Goal: Task Accomplishment & Management: Use online tool/utility

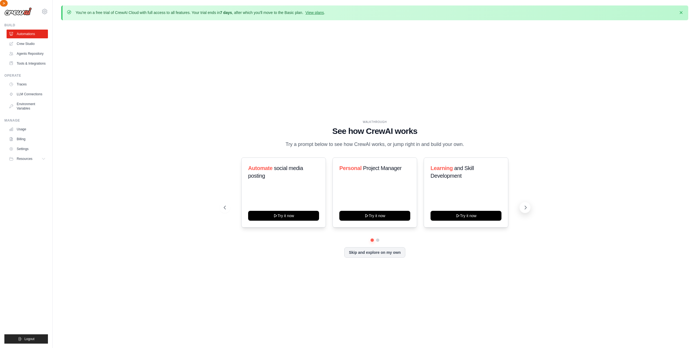
click at [528, 207] on icon at bounding box center [525, 207] width 5 height 5
click at [224, 208] on icon at bounding box center [224, 207] width 5 height 5
click at [457, 216] on icon at bounding box center [458, 215] width 4 height 4
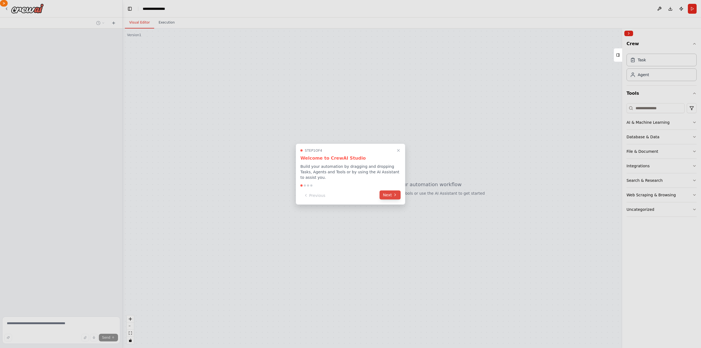
click at [391, 196] on button "Next" at bounding box center [390, 194] width 21 height 9
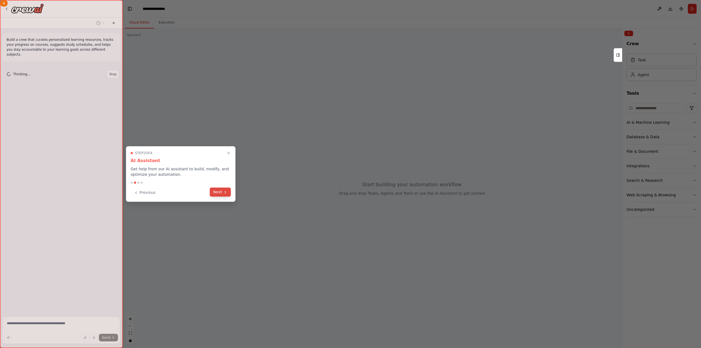
click at [216, 194] on button "Next" at bounding box center [220, 192] width 21 height 9
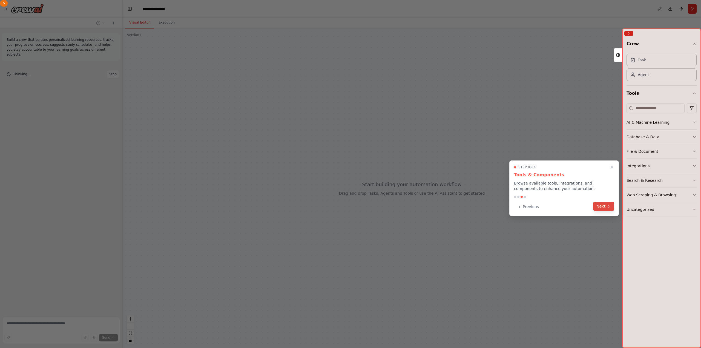
click at [610, 207] on icon at bounding box center [609, 206] width 4 height 4
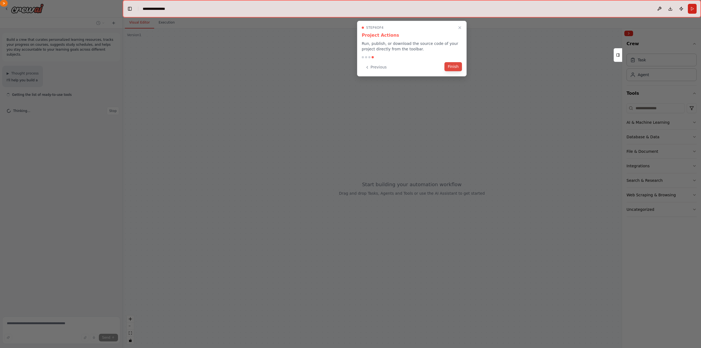
click at [456, 68] on button "Finish" at bounding box center [454, 66] width 18 height 9
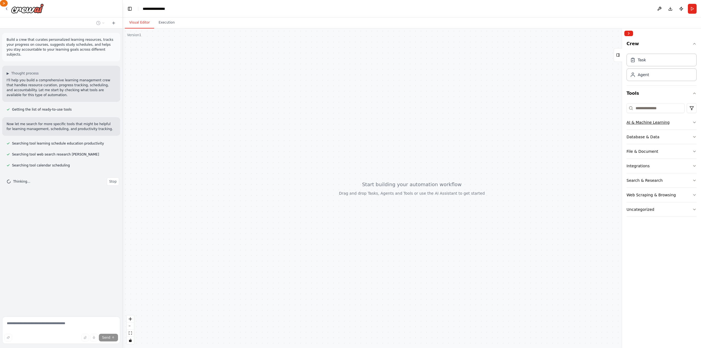
click at [696, 120] on button "AI & Machine Learning" at bounding box center [662, 122] width 70 height 14
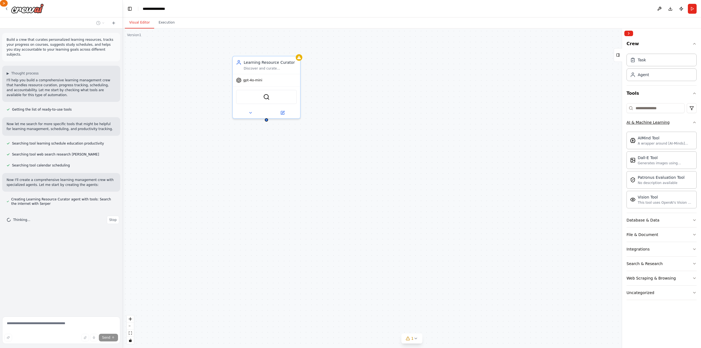
click at [696, 120] on icon "button" at bounding box center [695, 122] width 4 height 4
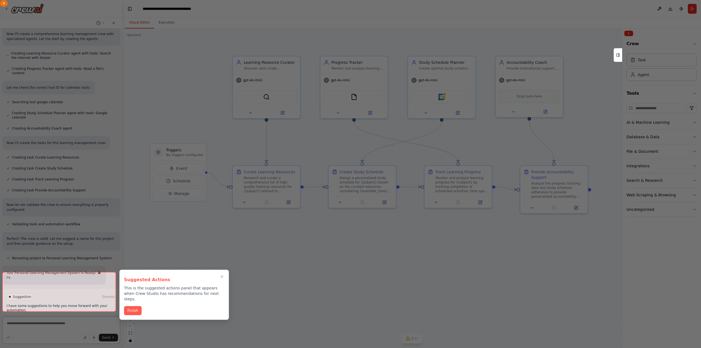
scroll to position [151, 0]
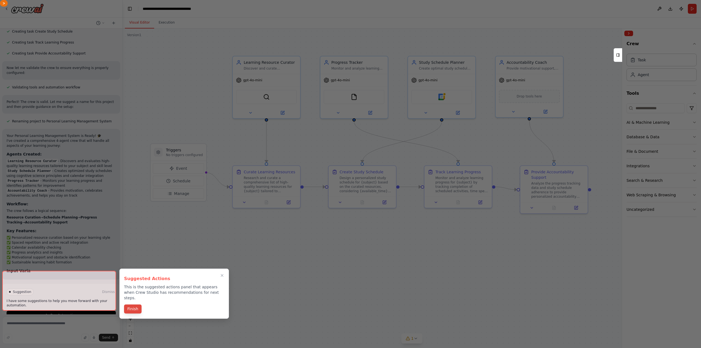
click at [130, 305] on button "Finish" at bounding box center [133, 309] width 18 height 9
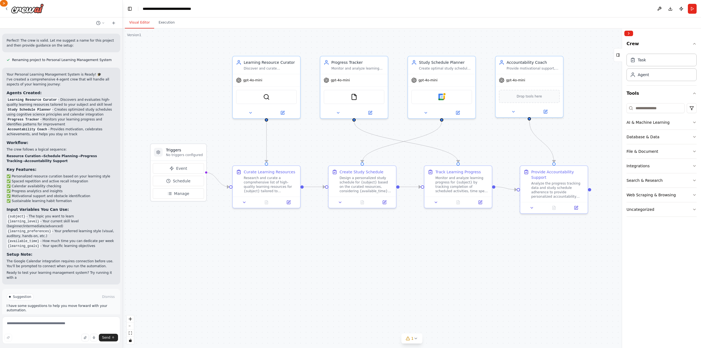
scroll to position [349, 0]
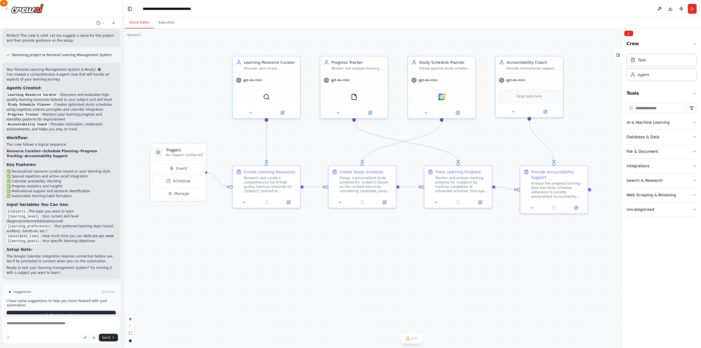
click at [73, 313] on span "Run Automation" at bounding box center [63, 315] width 27 height 4
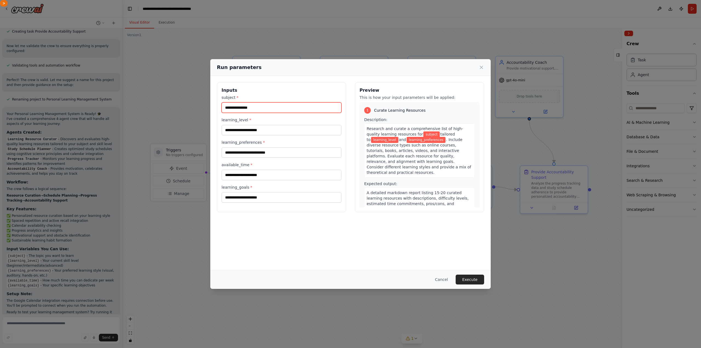
click at [270, 107] on input "subject *" at bounding box center [282, 107] width 120 height 10
type input "**********"
click at [273, 134] on input "learning_level *" at bounding box center [282, 130] width 120 height 10
type input "********"
click at [287, 152] on input "learning_preferences *" at bounding box center [282, 152] width 120 height 10
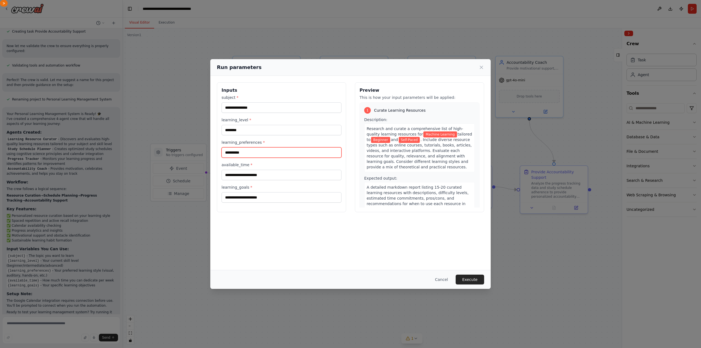
type input "**********"
click at [278, 176] on input "available_time *" at bounding box center [282, 175] width 120 height 10
type input "**********"
click at [266, 198] on input "learning_goals *" at bounding box center [282, 197] width 120 height 10
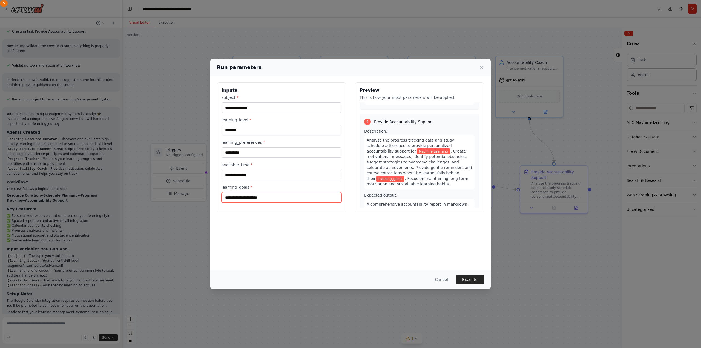
scroll to position [358, 0]
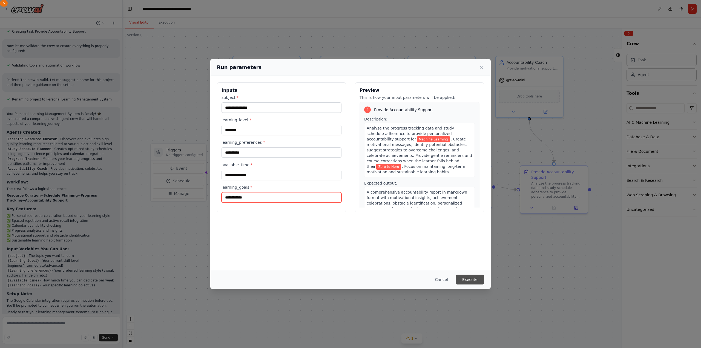
type input "**********"
click at [478, 278] on button "Execute" at bounding box center [470, 280] width 28 height 10
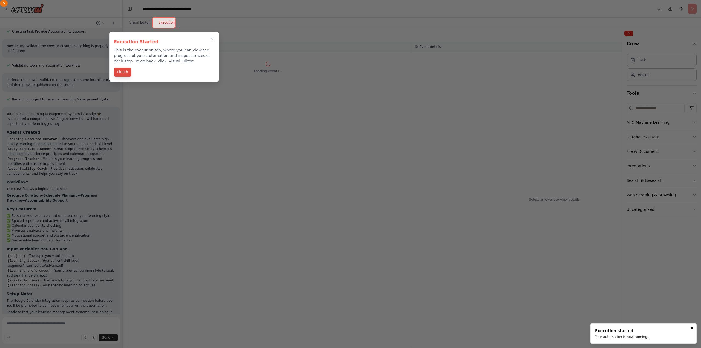
click at [127, 73] on button "Finish" at bounding box center [123, 72] width 18 height 9
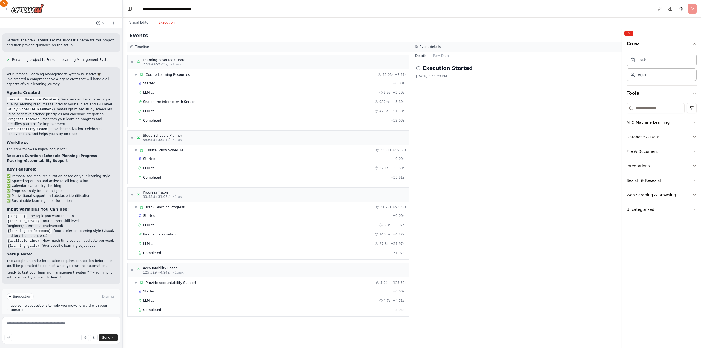
scroll to position [349, 0]
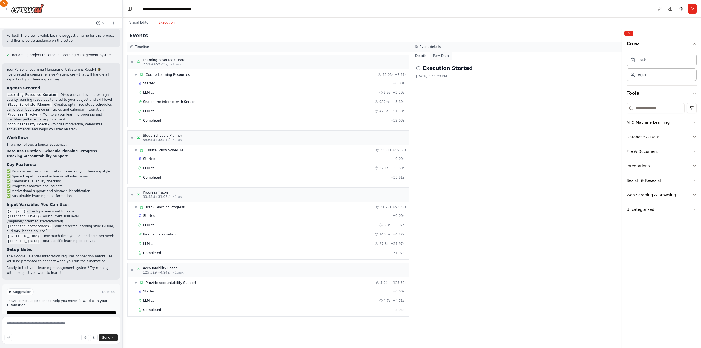
click at [439, 57] on button "Raw Data" at bounding box center [441, 56] width 22 height 8
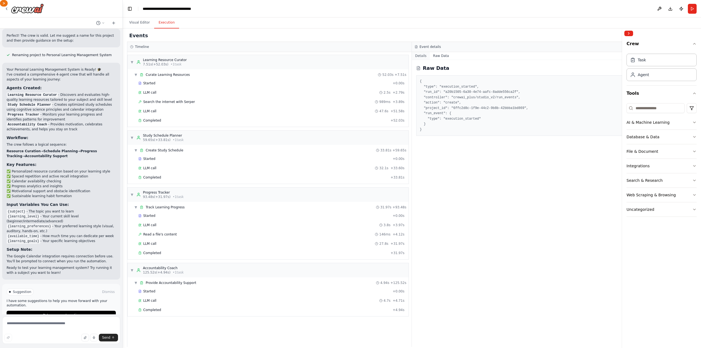
click at [424, 56] on button "Details" at bounding box center [421, 56] width 18 height 8
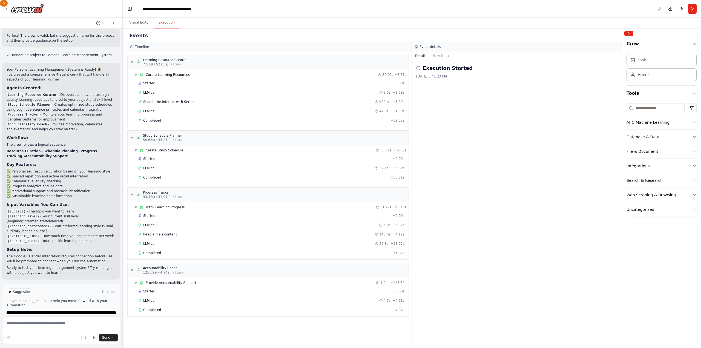
click at [419, 68] on icon at bounding box center [418, 68] width 4 height 4
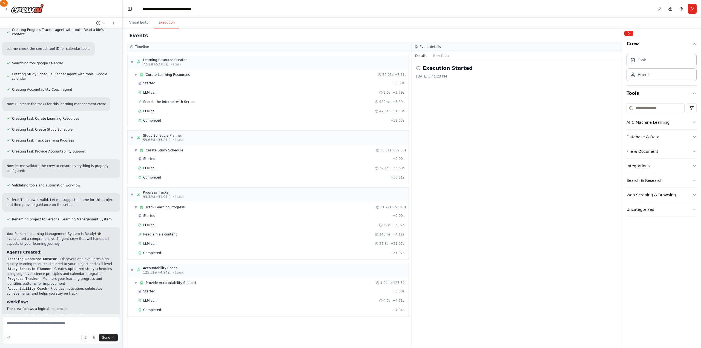
scroll to position [0, 0]
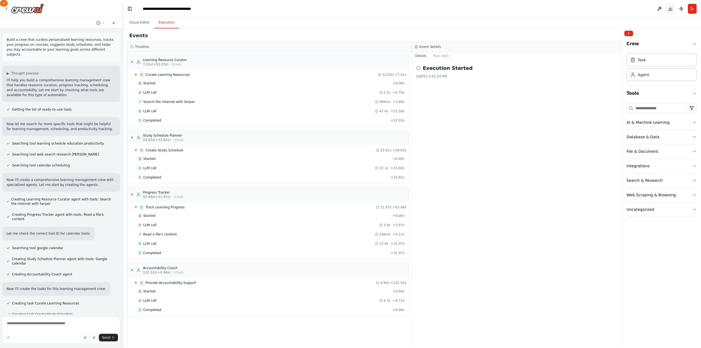
click at [670, 12] on button "Download" at bounding box center [670, 9] width 9 height 10
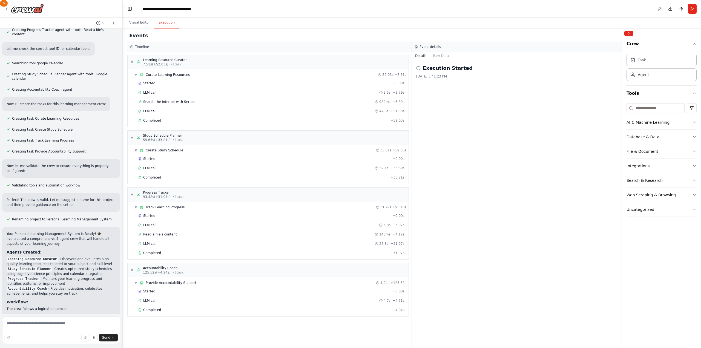
scroll to position [349, 0]
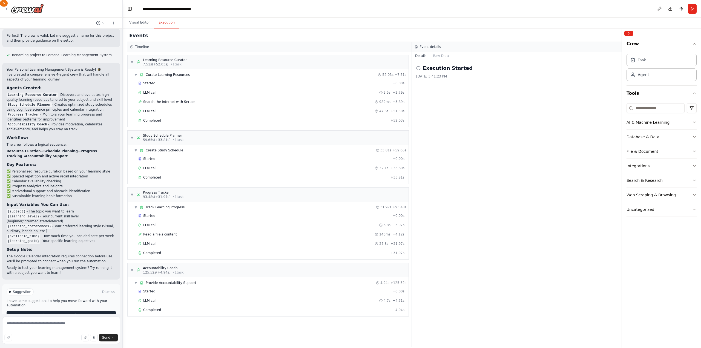
click at [49, 313] on span "Improve automation" at bounding box center [63, 315] width 33 height 4
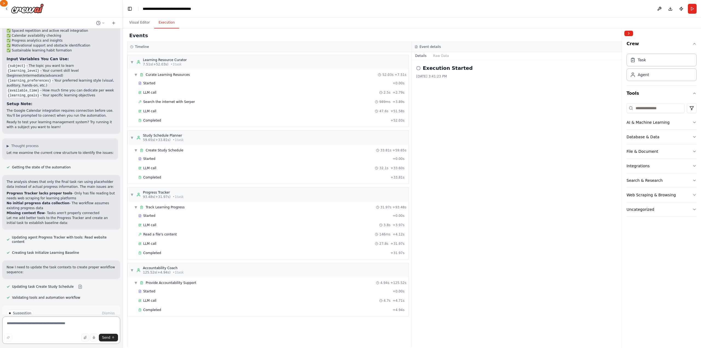
scroll to position [512, 0]
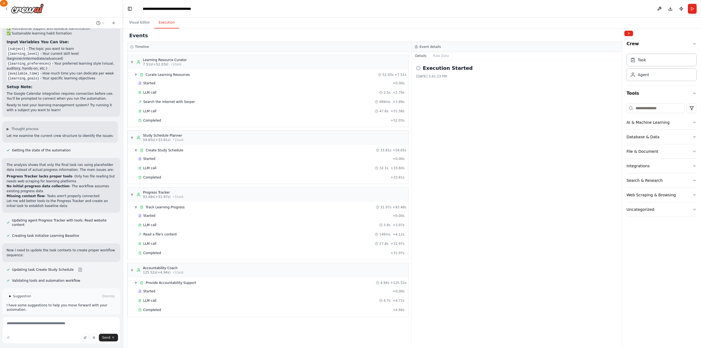
click at [74, 315] on button "Run Automation" at bounding box center [61, 319] width 109 height 9
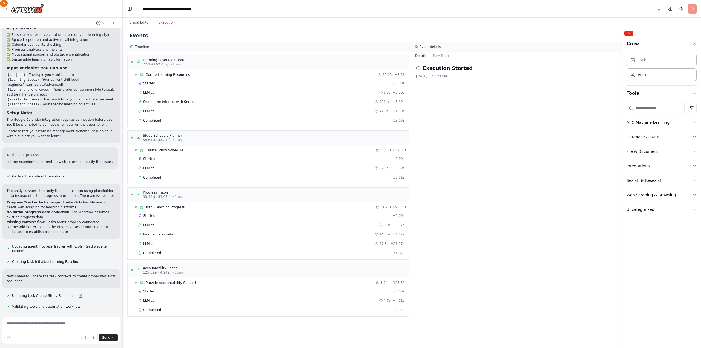
scroll to position [468, 0]
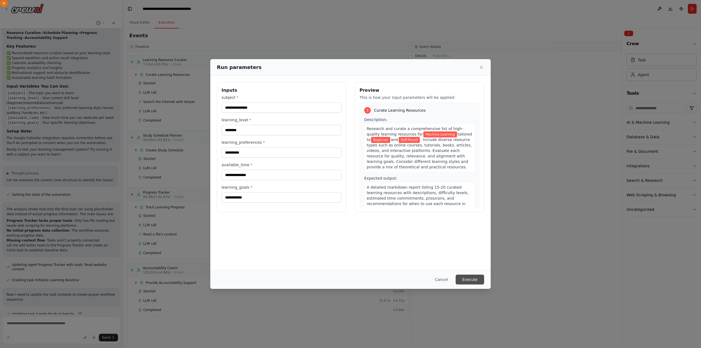
click at [471, 282] on button "Execute" at bounding box center [470, 280] width 28 height 10
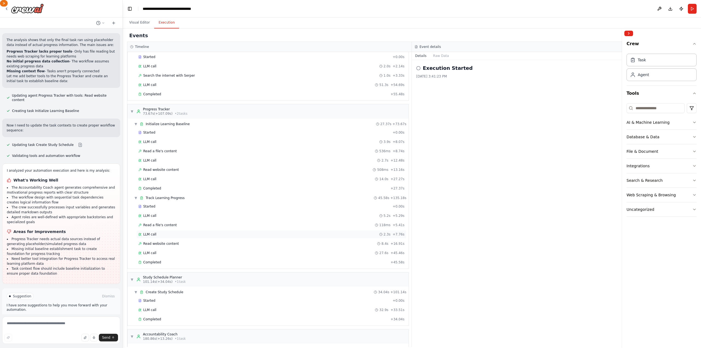
scroll to position [0, 0]
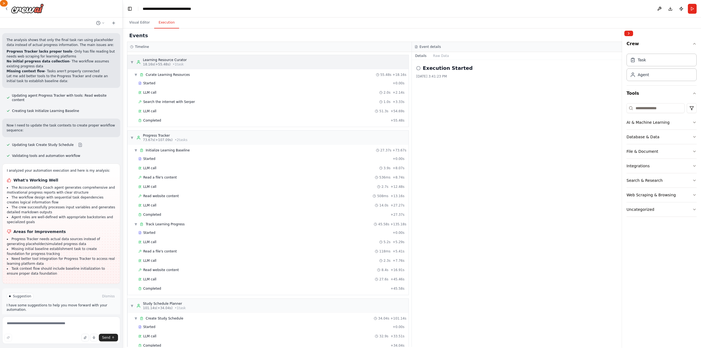
click at [151, 61] on div "Learning Resource Curator" at bounding box center [165, 60] width 44 height 4
click at [159, 64] on span "18.16s (+55.48s)" at bounding box center [157, 64] width 28 height 4
click at [153, 73] on span "Curate Learning Resources" at bounding box center [168, 75] width 44 height 4
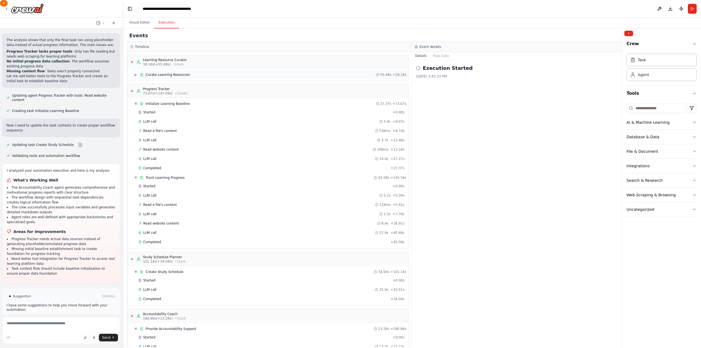
click at [153, 73] on span "Curate Learning Resources" at bounding box center [168, 75] width 44 height 4
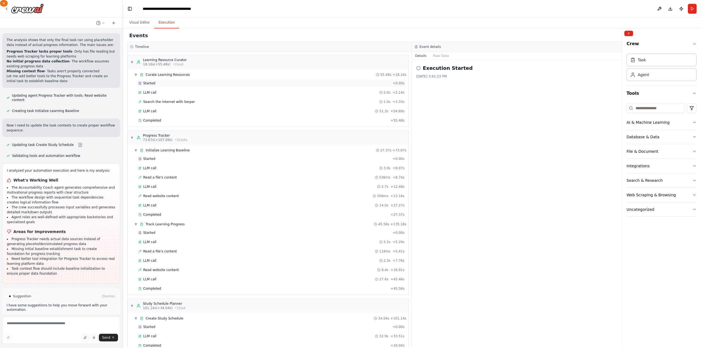
click at [151, 86] on div "Started + 0.00s" at bounding box center [271, 83] width 270 height 8
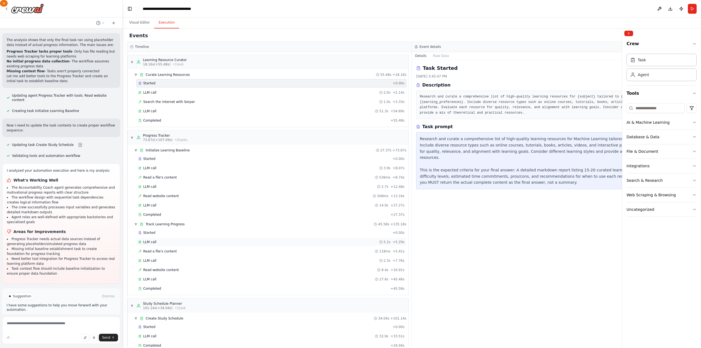
scroll to position [68, 0]
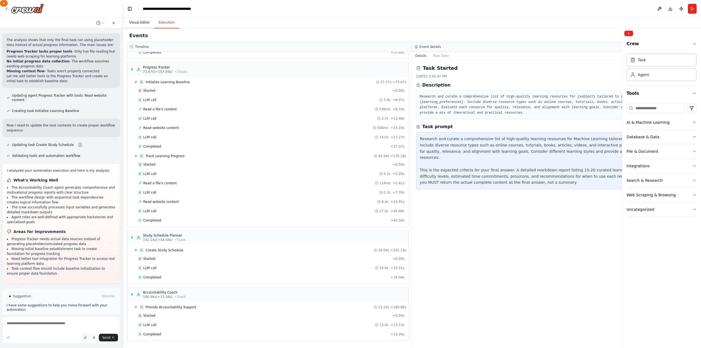
click at [145, 23] on button "Visual Editor" at bounding box center [139, 23] width 29 height 12
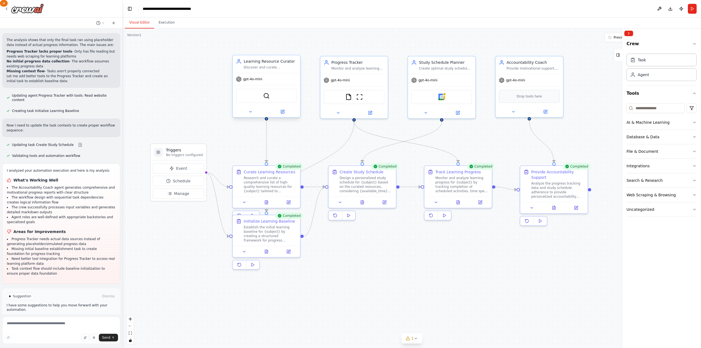
click at [278, 99] on div "SerperDevTool" at bounding box center [266, 96] width 61 height 14
click at [281, 95] on div "SerperDevTool" at bounding box center [266, 96] width 61 height 14
click at [629, 34] on button "Collapse right sidebar" at bounding box center [629, 33] width 9 height 5
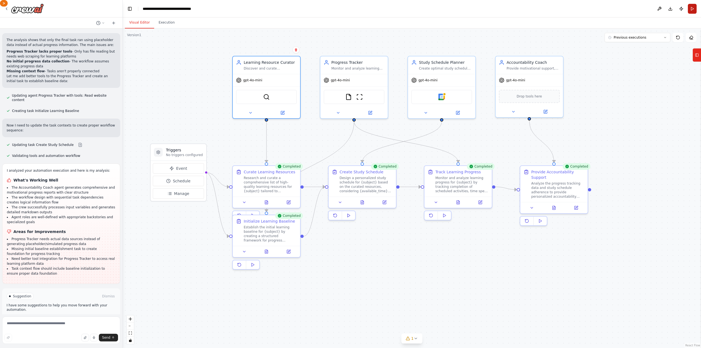
click at [695, 9] on button "Run" at bounding box center [692, 9] width 9 height 10
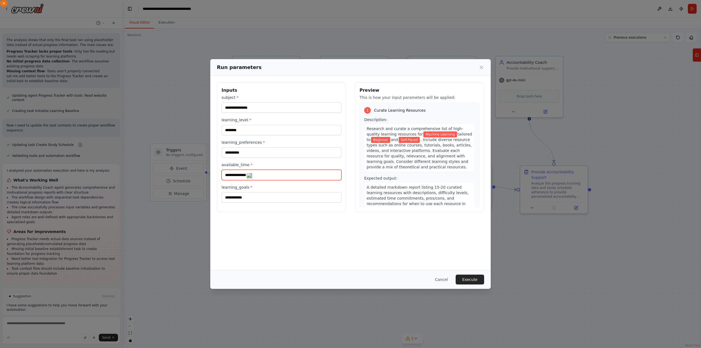
drag, startPoint x: 269, startPoint y: 175, endPoint x: 241, endPoint y: 176, distance: 27.7
click at [241, 176] on input "**********" at bounding box center [282, 175] width 120 height 10
type input "********"
click at [466, 277] on button "Execute" at bounding box center [470, 280] width 28 height 10
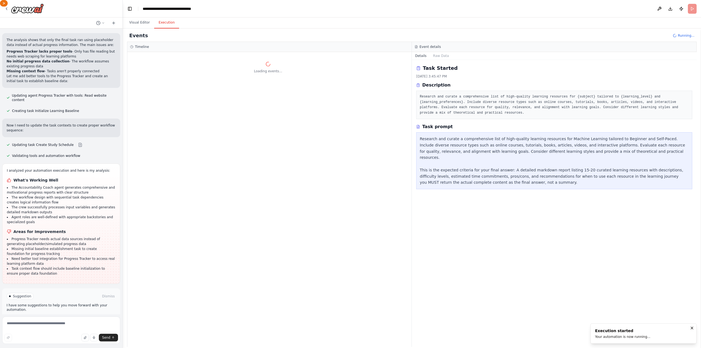
scroll to position [0, 0]
click at [694, 329] on icon "Notifications (F8)" at bounding box center [692, 328] width 4 height 4
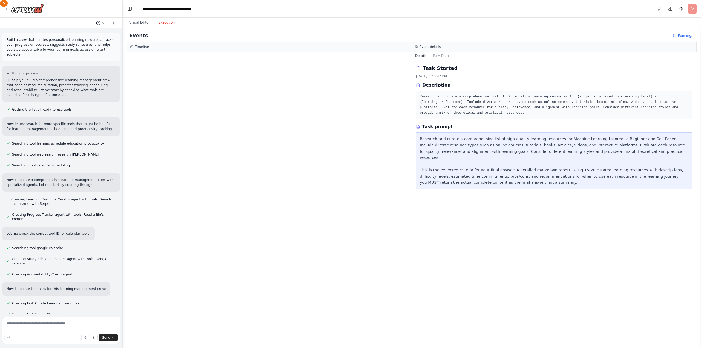
click at [101, 22] on button at bounding box center [100, 23] width 13 height 7
click at [102, 24] on div at bounding box center [61, 174] width 123 height 348
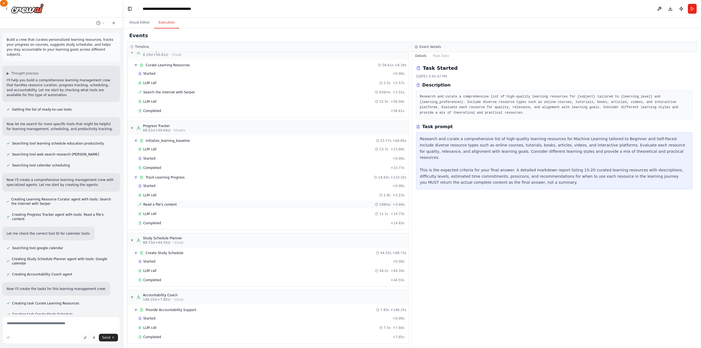
scroll to position [12, 0]
click at [129, 11] on button "Toggle Left Sidebar" at bounding box center [130, 9] width 8 height 8
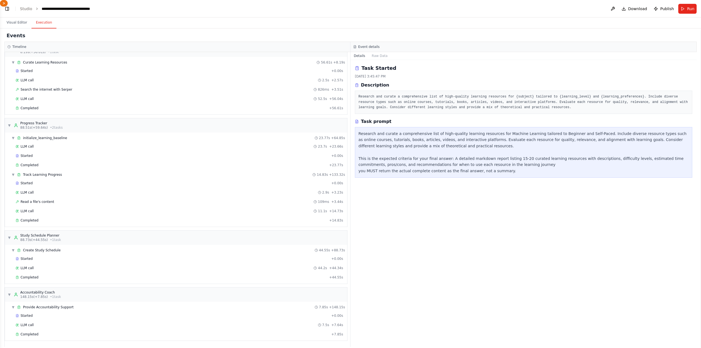
click at [20, 11] on header "**********" at bounding box center [350, 9] width 701 height 18
click at [26, 8] on link "Studio" at bounding box center [26, 9] width 12 height 4
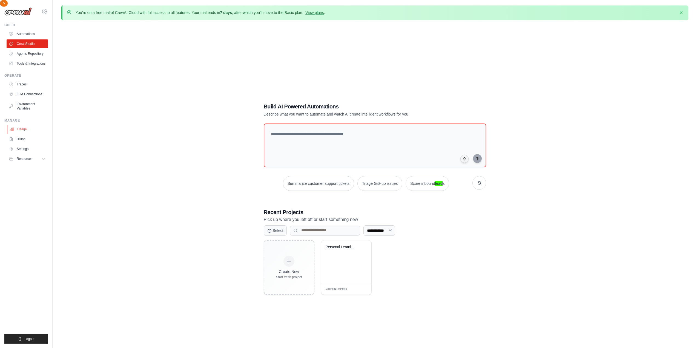
click at [21, 129] on link "Usage" at bounding box center [27, 129] width 41 height 9
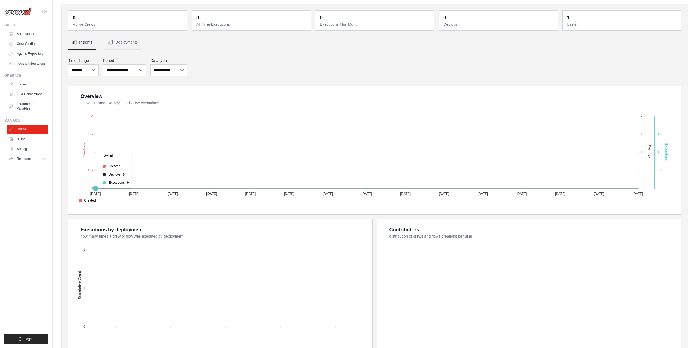
scroll to position [13, 0]
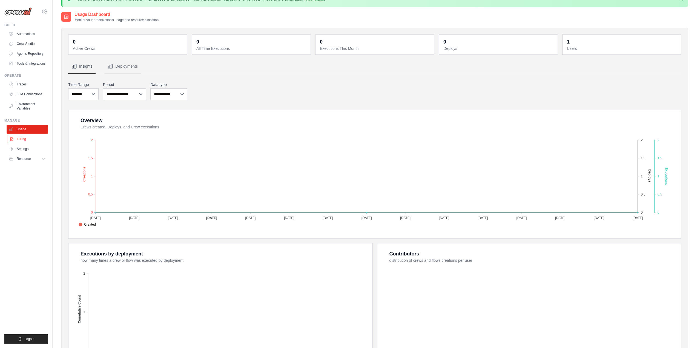
click at [21, 141] on link "Billing" at bounding box center [27, 139] width 41 height 9
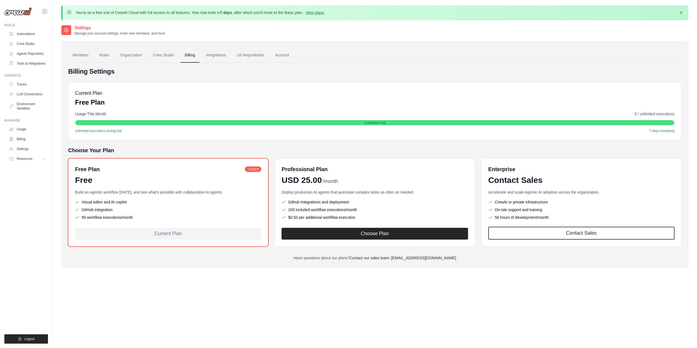
click at [25, 160] on span "Resources" at bounding box center [25, 159] width 16 height 4
click at [23, 136] on link "Billing" at bounding box center [27, 139] width 41 height 9
click at [32, 54] on link "Agents Repository" at bounding box center [27, 53] width 41 height 9
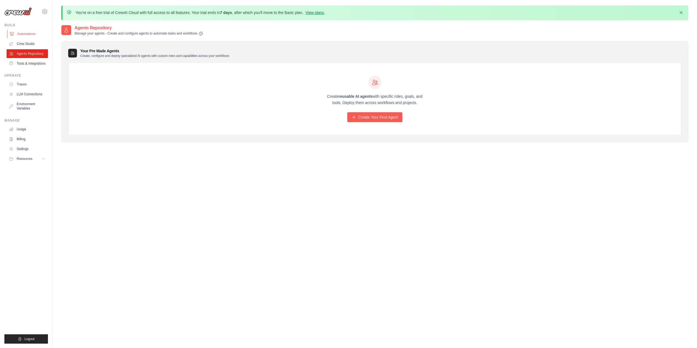
click at [25, 31] on link "Automations" at bounding box center [27, 34] width 41 height 9
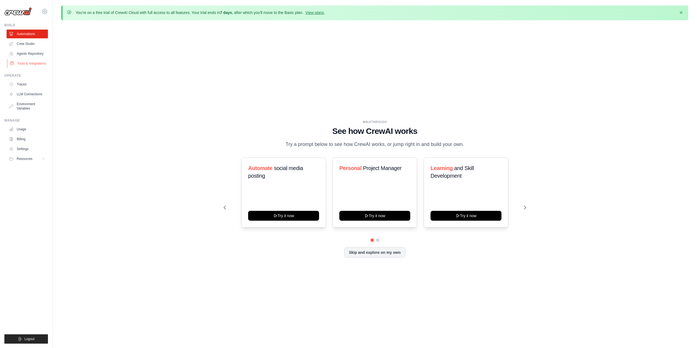
click at [21, 65] on link "Tools & Integrations" at bounding box center [27, 63] width 41 height 9
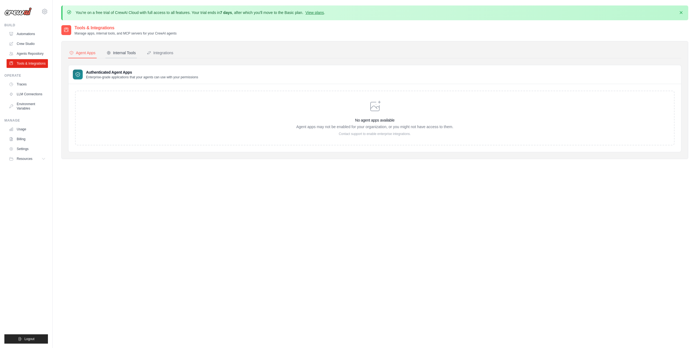
click at [119, 54] on div "Internal Tools" at bounding box center [121, 52] width 29 height 5
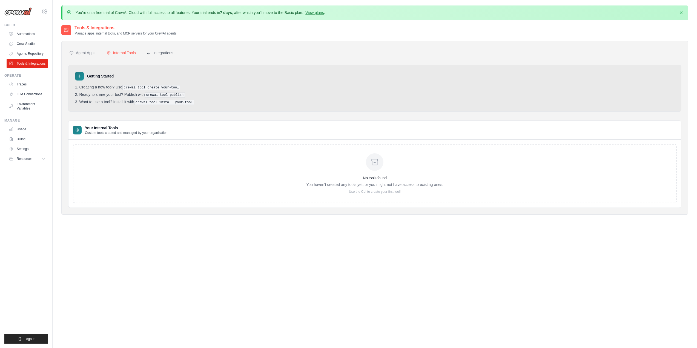
click at [161, 53] on div "Integrations" at bounding box center [160, 52] width 27 height 5
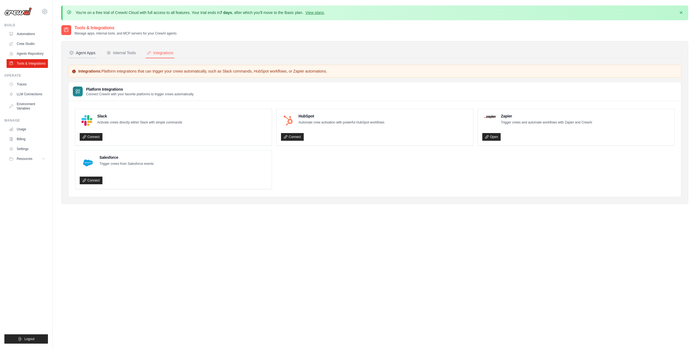
click at [89, 54] on div "Agent Apps" at bounding box center [82, 52] width 26 height 5
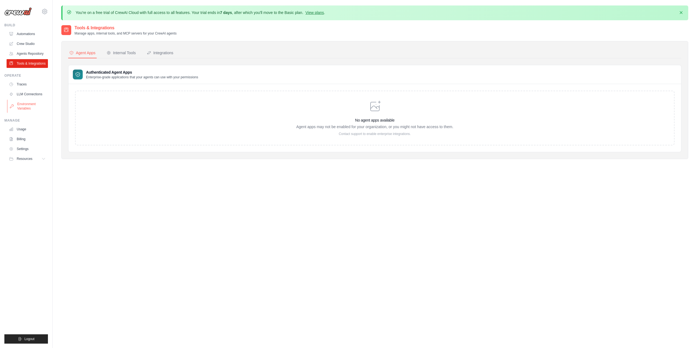
click at [28, 103] on link "Environment Variables" at bounding box center [27, 106] width 41 height 13
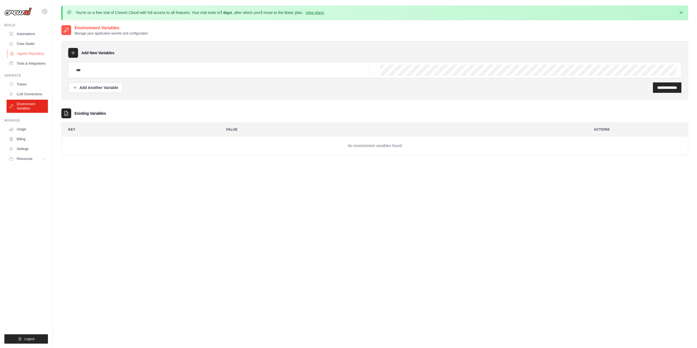
click at [19, 51] on link "Agents Repository" at bounding box center [27, 53] width 41 height 9
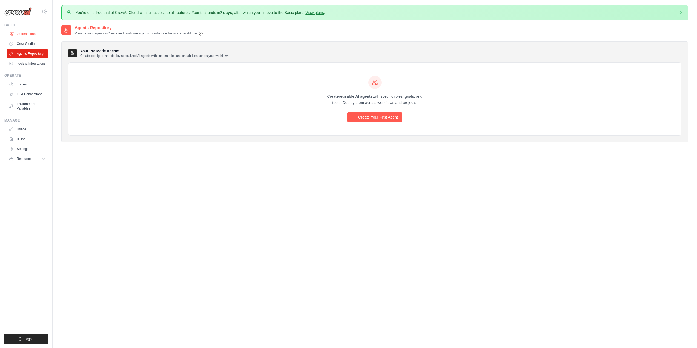
click at [23, 34] on link "Automations" at bounding box center [27, 34] width 41 height 9
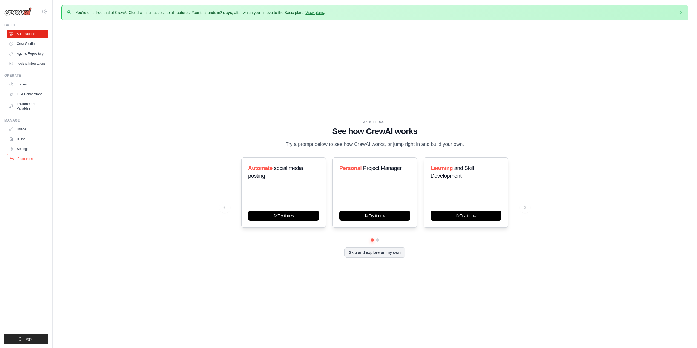
click at [28, 158] on span "Resources" at bounding box center [25, 159] width 16 height 4
click at [25, 44] on link "Crew Studio" at bounding box center [27, 43] width 41 height 9
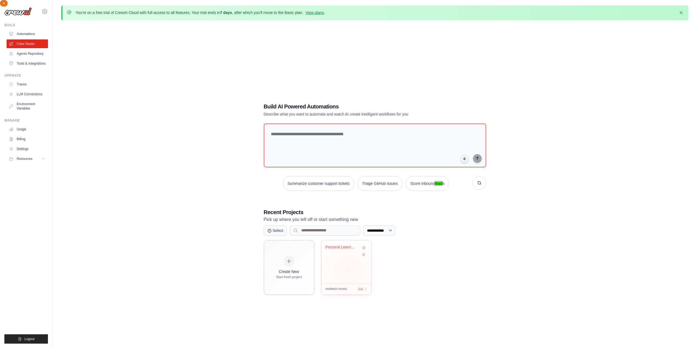
click at [349, 270] on div "Personal Learning Management System" at bounding box center [346, 262] width 50 height 43
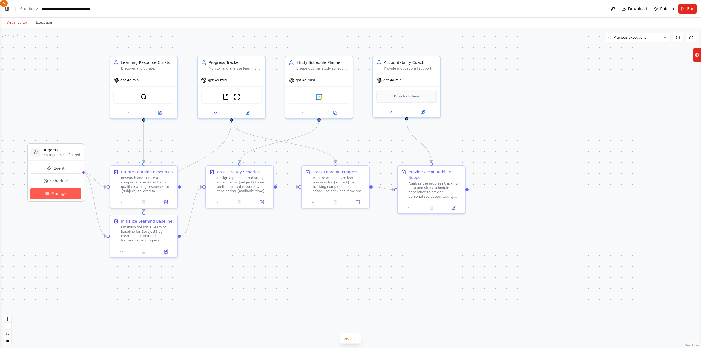
scroll to position [593, 0]
click at [48, 27] on button "Execution" at bounding box center [44, 23] width 25 height 12
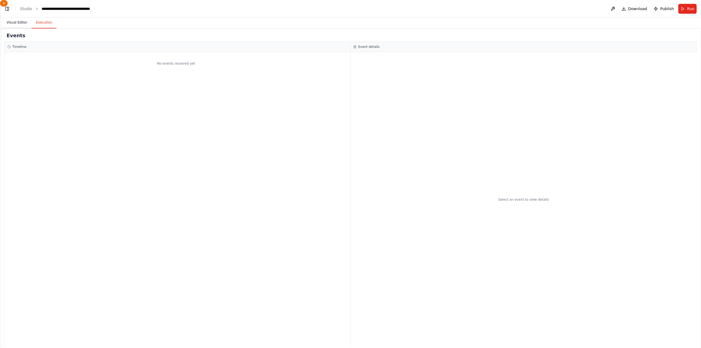
click at [12, 24] on button "Visual Editor" at bounding box center [16, 23] width 29 height 12
click at [42, 25] on button "Execution" at bounding box center [44, 23] width 25 height 12
click at [10, 24] on button "Visual Editor" at bounding box center [16, 23] width 29 height 12
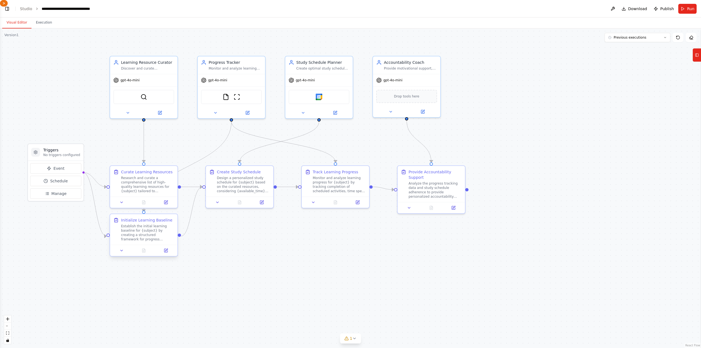
click at [147, 241] on div "Establish the initial learning baseline for {subject} by creating a structured …" at bounding box center [147, 233] width 53 height 18
click at [143, 231] on div "Establish the initial learning baseline for {subject} by creating a structured …" at bounding box center [147, 233] width 53 height 18
click at [123, 251] on icon at bounding box center [121, 250] width 4 height 4
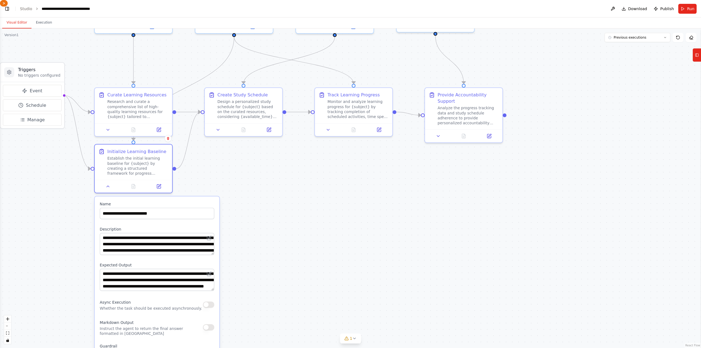
drag, startPoint x: 282, startPoint y: 274, endPoint x: 282, endPoint y: 219, distance: 54.8
click at [282, 219] on div ".deletable-edge-delete-btn { width: 20px; height: 20px; border: 0px solid #ffff…" at bounding box center [350, 188] width 701 height 320
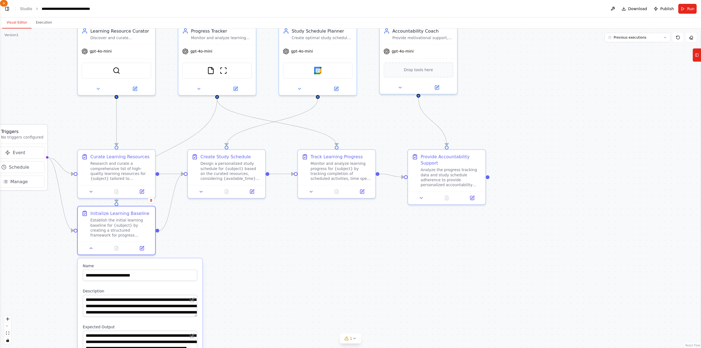
drag, startPoint x: 292, startPoint y: 293, endPoint x: 295, endPoint y: 330, distance: 37.1
click at [293, 348] on html "**********" at bounding box center [350, 174] width 701 height 348
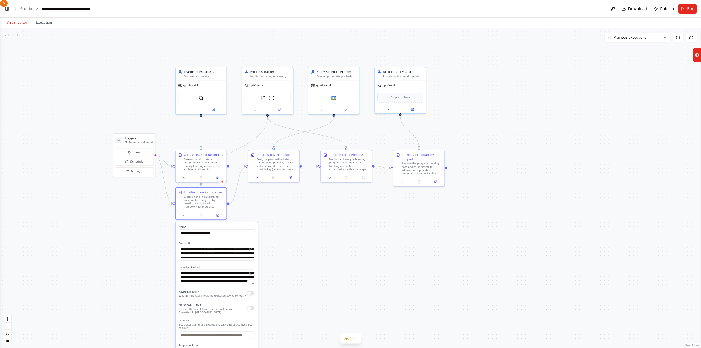
drag, startPoint x: 301, startPoint y: 271, endPoint x: 332, endPoint y: 236, distance: 47.0
click at [332, 236] on div ".deletable-edge-delete-btn { width: 20px; height: 20px; border: 0px solid #ffff…" at bounding box center [350, 188] width 701 height 320
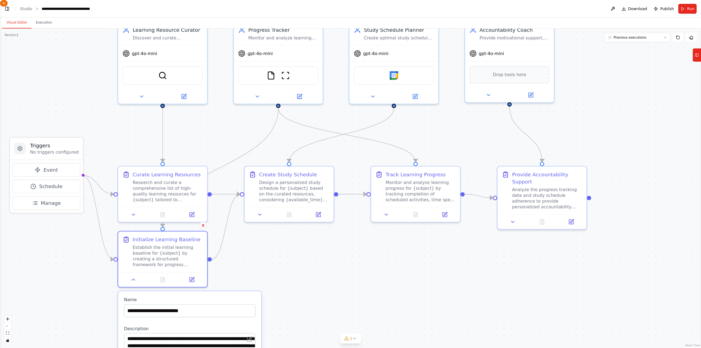
drag, startPoint x: 291, startPoint y: 228, endPoint x: 339, endPoint y: 302, distance: 88.9
click at [339, 302] on div ".deletable-edge-delete-btn { width: 20px; height: 20px; border: 0px solid #ffff…" at bounding box center [350, 188] width 701 height 320
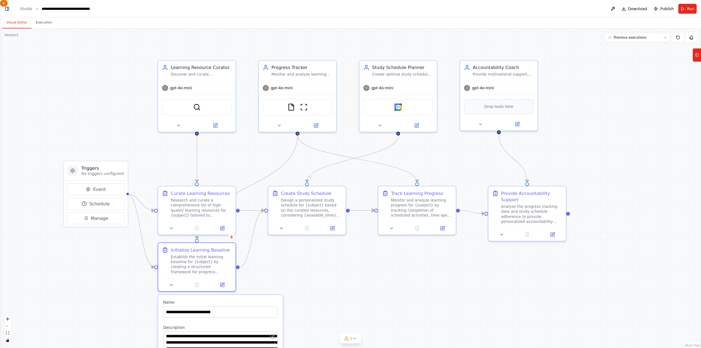
click at [321, 279] on div ".deletable-edge-delete-btn { width: 20px; height: 20px; border: 0px solid #ffff…" at bounding box center [350, 188] width 701 height 320
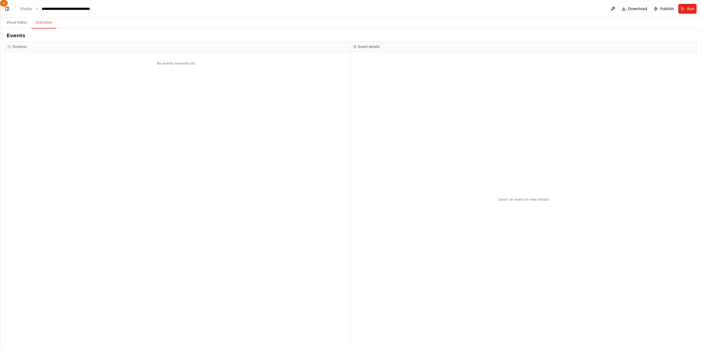
click at [44, 27] on button "Execution" at bounding box center [44, 23] width 25 height 12
click at [15, 24] on button "Visual Editor" at bounding box center [16, 23] width 29 height 12
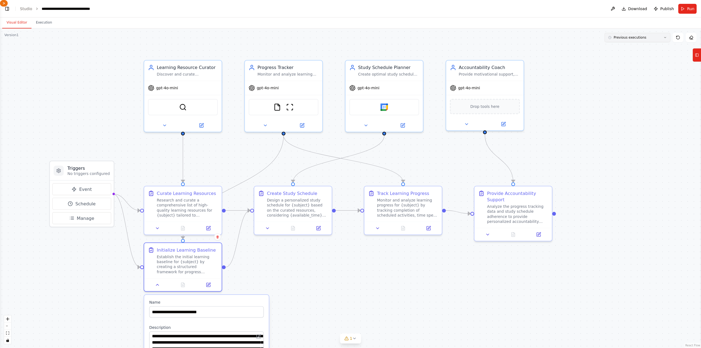
click at [633, 40] on button "Previous executions" at bounding box center [638, 37] width 66 height 9
click at [369, 122] on button at bounding box center [366, 125] width 36 height 8
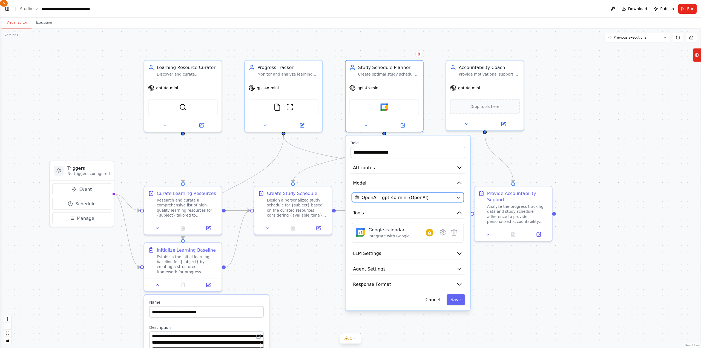
click at [412, 202] on button "OpenAI - gpt-4o-mini (OpenAI)" at bounding box center [408, 197] width 112 height 9
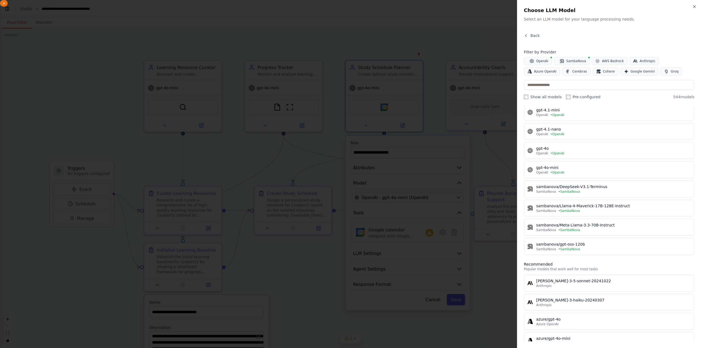
scroll to position [0, 0]
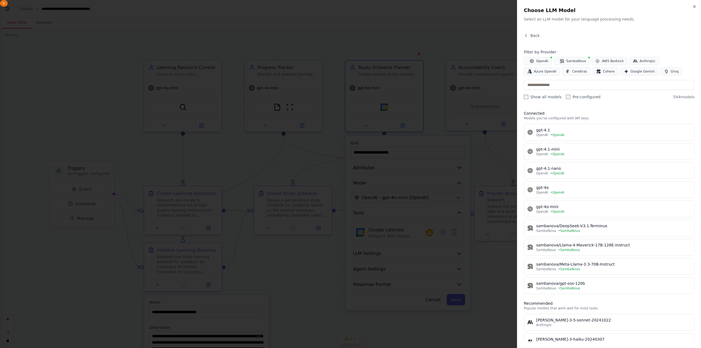
click at [567, 98] on label "Pre-configured" at bounding box center [583, 96] width 35 height 5
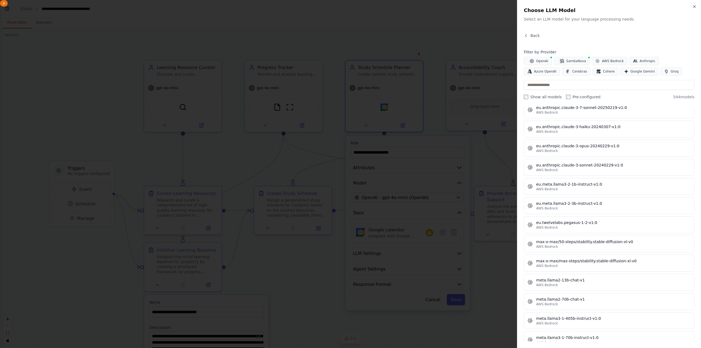
scroll to position [2630, 0]
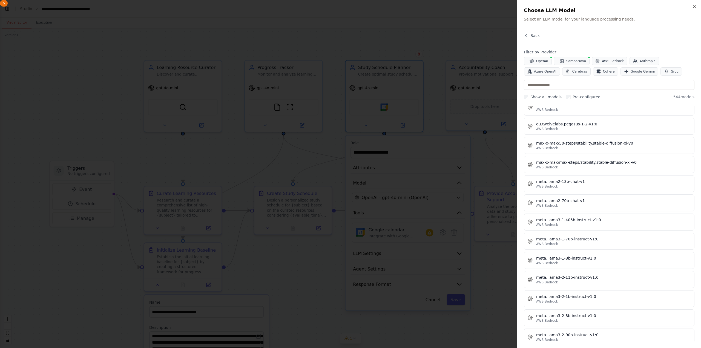
click at [663, 45] on div "Back Filter by Provider OpenAI SambaNova AWS Bedrock Anthropic Azure OpenAI Cer…" at bounding box center [609, 187] width 171 height 309
click at [695, 6] on icon "button" at bounding box center [695, 6] width 4 height 4
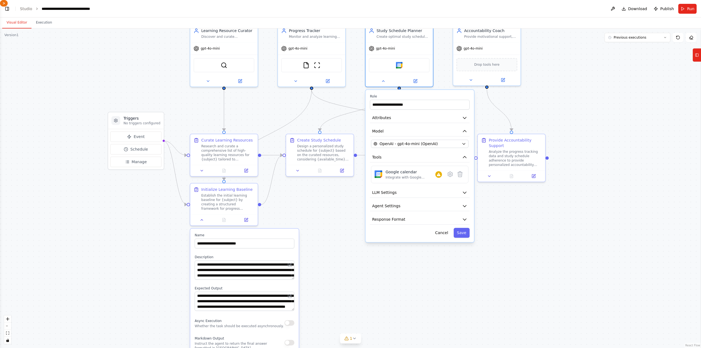
drag, startPoint x: 590, startPoint y: 122, endPoint x: 579, endPoint y: 83, distance: 40.2
click at [579, 83] on div ".deletable-edge-delete-btn { width: 20px; height: 20px; border: 0px solid #ffff…" at bounding box center [350, 188] width 701 height 320
click at [347, 340] on icon at bounding box center [347, 338] width 4 height 4
click at [408, 326] on button at bounding box center [412, 324] width 9 height 7
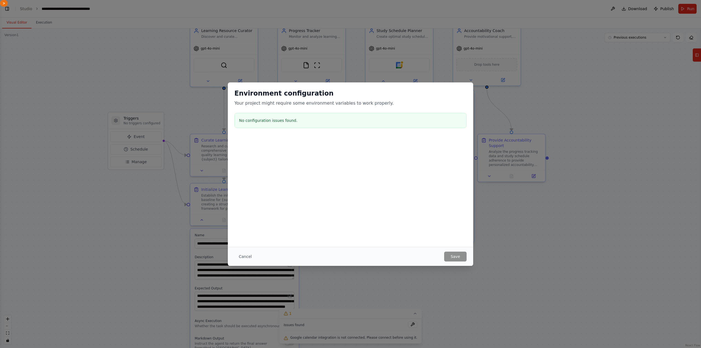
click at [456, 294] on div "Environment configuration Your project might require some environment variables…" at bounding box center [350, 174] width 701 height 348
click at [537, 308] on div "Environment configuration Your project might require some environment variables…" at bounding box center [350, 174] width 701 height 348
click at [486, 281] on div "Environment configuration Your project might require some environment variables…" at bounding box center [350, 174] width 701 height 348
click at [551, 196] on div "Environment configuration Your project might require some environment variables…" at bounding box center [350, 174] width 701 height 348
click at [437, 288] on div "Environment configuration Your project might require some environment variables…" at bounding box center [350, 174] width 701 height 348
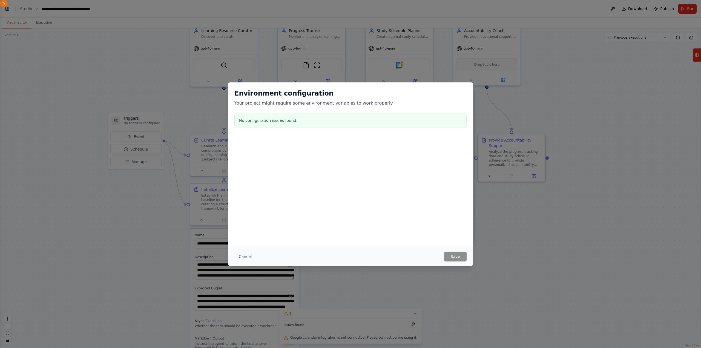
click at [391, 313] on div "Environment configuration Your project might require some environment variables…" at bounding box center [350, 174] width 701 height 348
click at [605, 155] on div "Environment configuration Your project might require some environment variables…" at bounding box center [350, 174] width 701 height 348
click at [247, 256] on button "Cancel" at bounding box center [246, 257] width 22 height 10
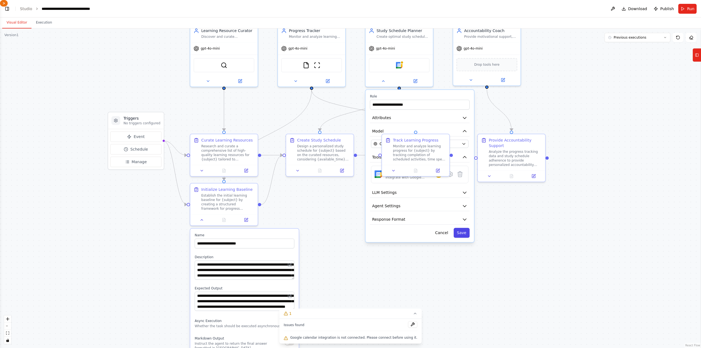
click at [462, 237] on button "Save" at bounding box center [462, 233] width 16 height 10
click at [462, 231] on button "Save" at bounding box center [462, 233] width 16 height 10
click at [413, 313] on icon at bounding box center [415, 313] width 4 height 4
click at [352, 341] on button "1" at bounding box center [350, 339] width 21 height 10
click at [408, 325] on button at bounding box center [412, 324] width 9 height 7
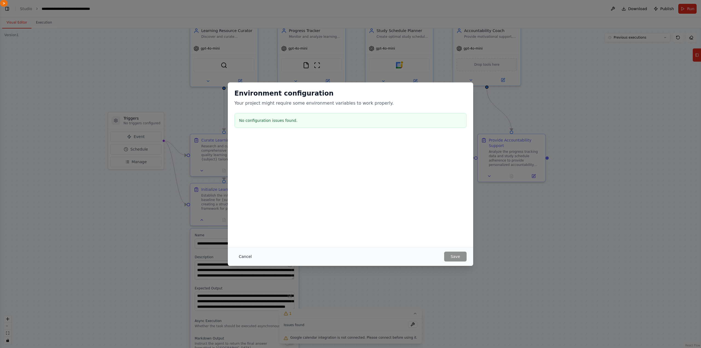
click at [245, 255] on button "Cancel" at bounding box center [246, 257] width 22 height 10
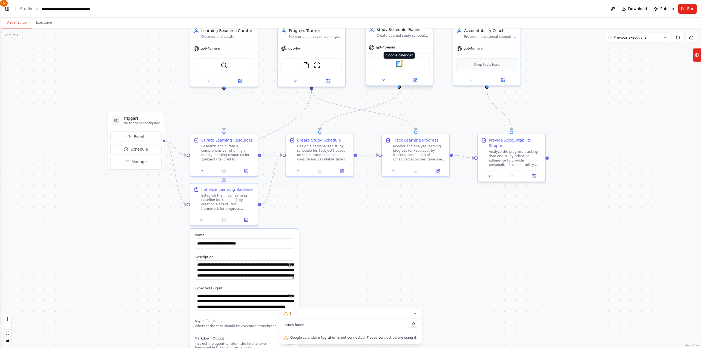
click at [401, 62] on div at bounding box center [402, 61] width 3 height 3
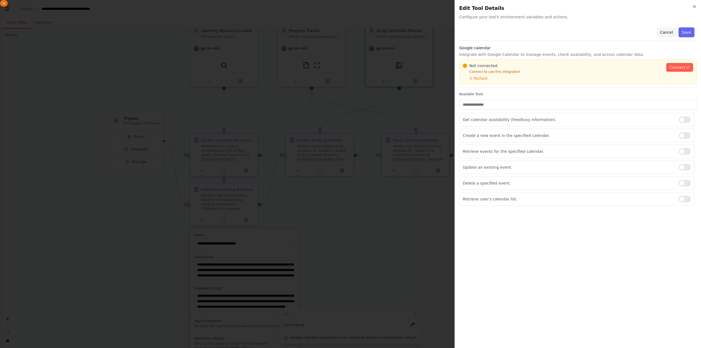
click at [667, 32] on button "Cancel" at bounding box center [666, 32] width 19 height 10
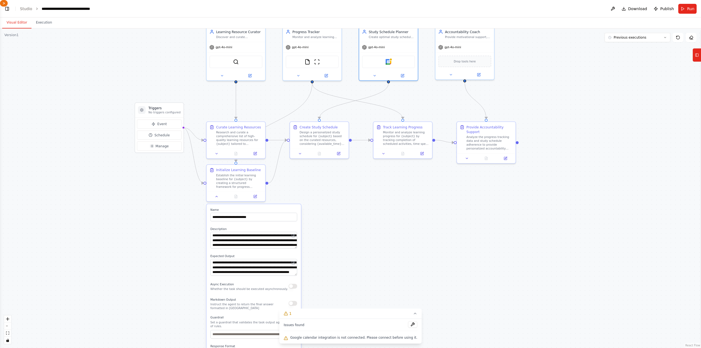
drag, startPoint x: 360, startPoint y: 212, endPoint x: 319, endPoint y: 207, distance: 40.8
click at [321, 207] on div ".deletable-edge-delete-btn { width: 20px; height: 20px; border: 0px solid #ffff…" at bounding box center [350, 188] width 701 height 320
